Goal: Complete application form

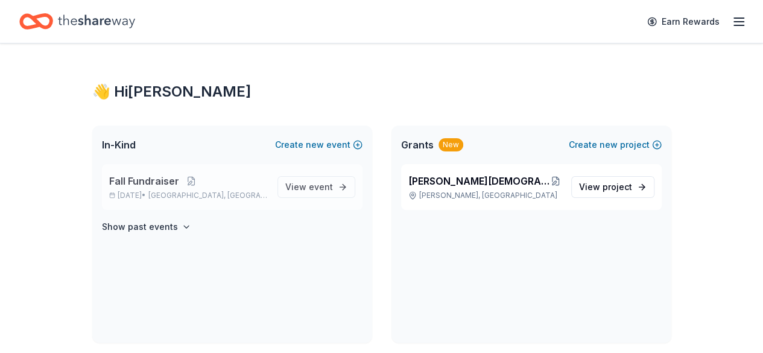
click at [161, 191] on p "[DATE] • [GEOGRAPHIC_DATA], [GEOGRAPHIC_DATA]" at bounding box center [188, 196] width 159 height 10
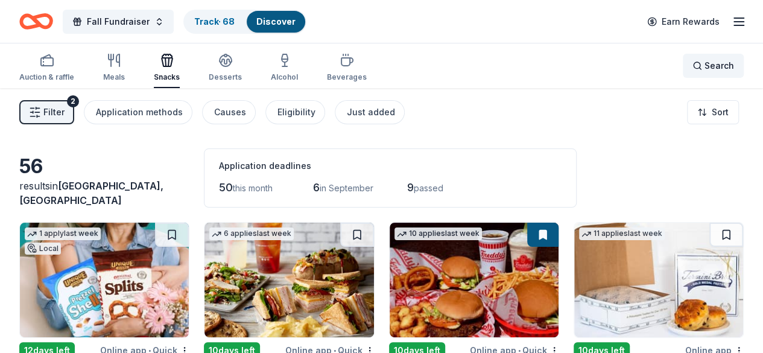
click at [692, 65] on div "Search" at bounding box center [713, 66] width 42 height 14
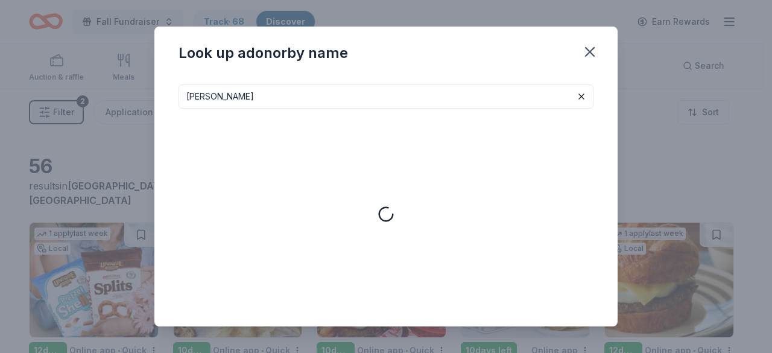
type input "[PERSON_NAME]"
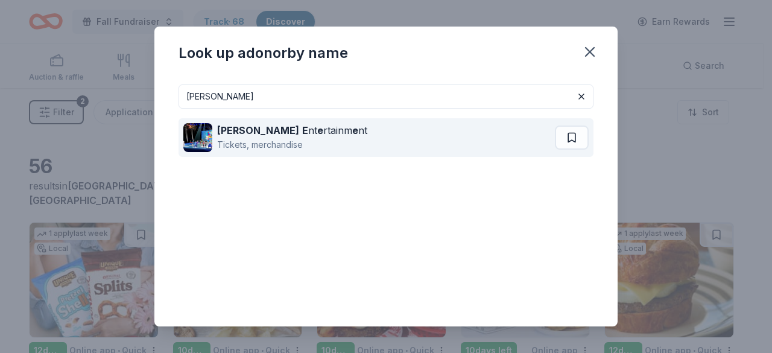
click at [241, 139] on div "Tickets, merchandise" at bounding box center [292, 145] width 150 height 14
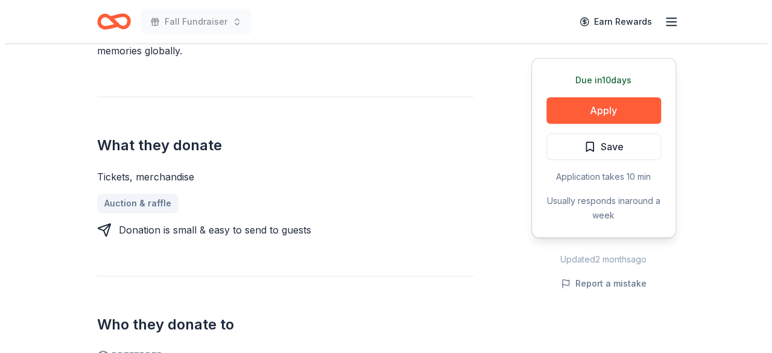
scroll to position [414, 0]
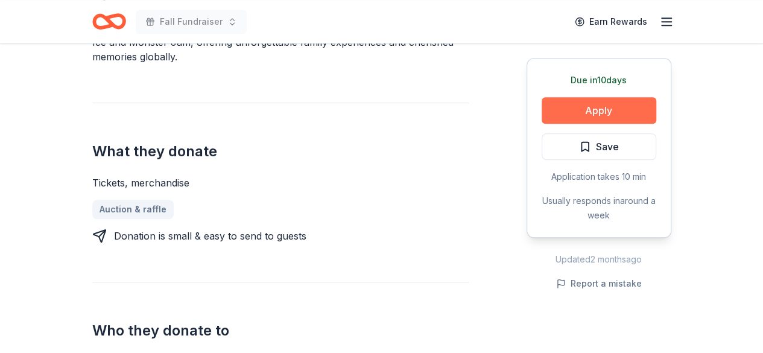
click at [625, 105] on button "Apply" at bounding box center [599, 110] width 115 height 27
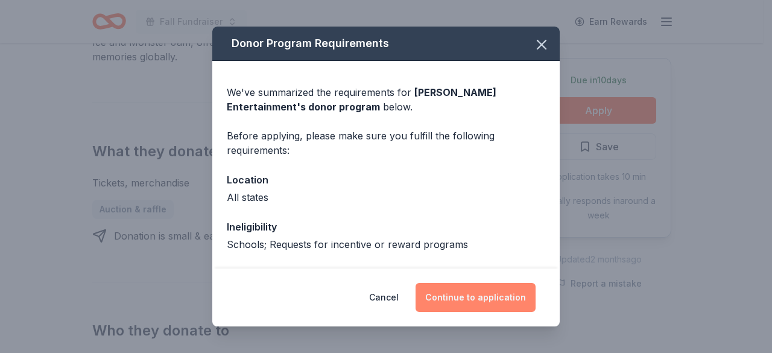
click at [483, 302] on button "Continue to application" at bounding box center [476, 297] width 120 height 29
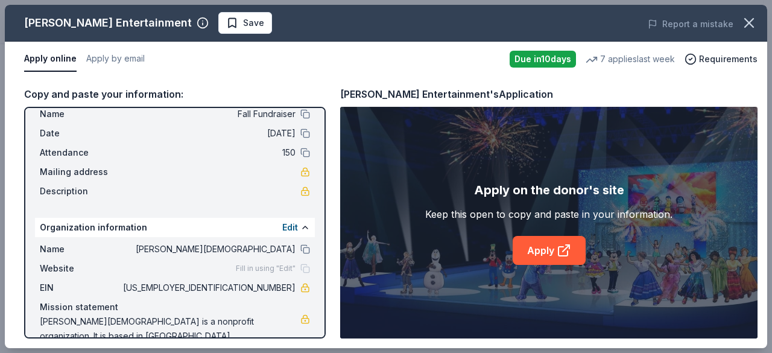
scroll to position [55, 0]
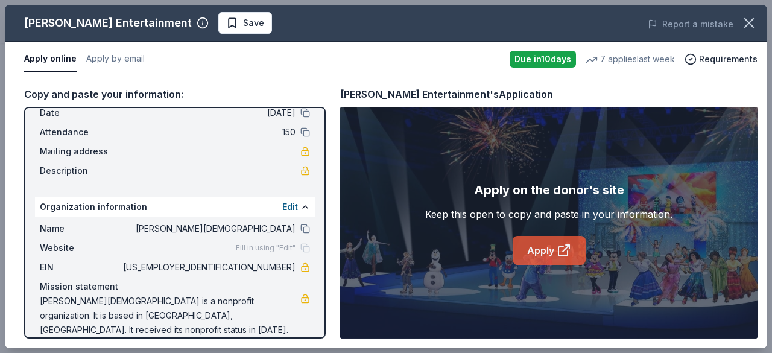
click at [534, 242] on link "Apply" at bounding box center [549, 250] width 73 height 29
